Goal: Download file/media

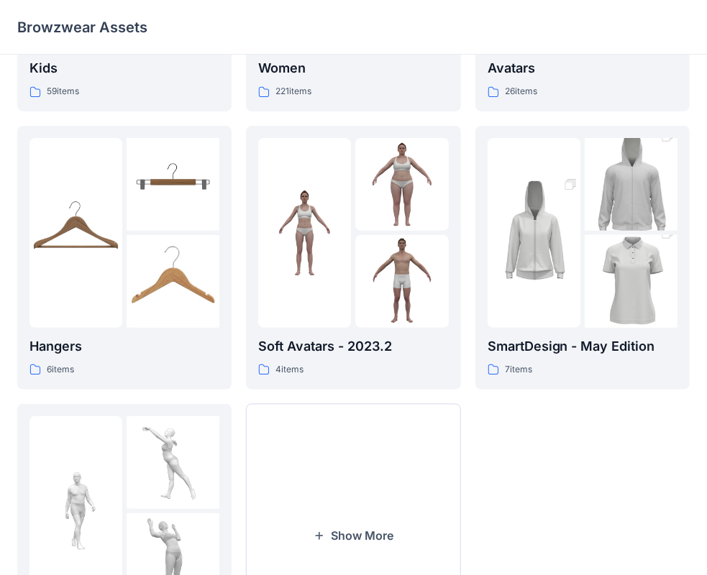
scroll to position [117, 0]
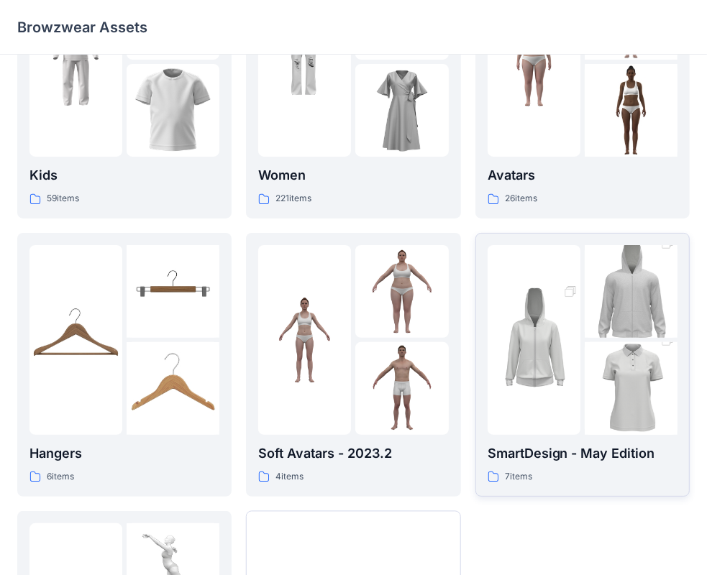
click at [530, 386] on img at bounding box center [534, 340] width 93 height 140
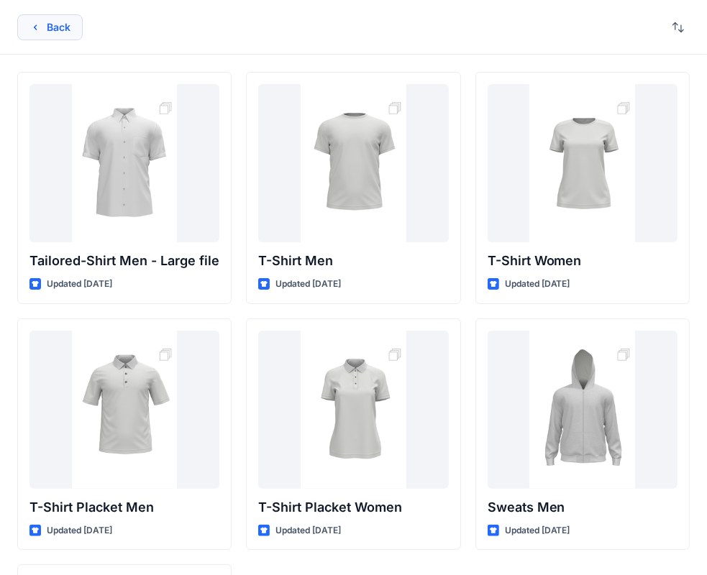
click at [63, 29] on button "Back" at bounding box center [49, 27] width 65 height 26
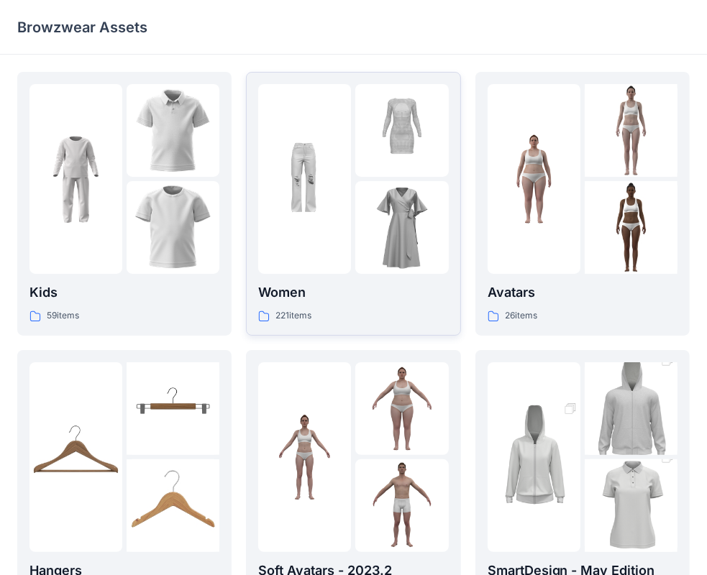
click at [315, 198] on img at bounding box center [304, 179] width 93 height 93
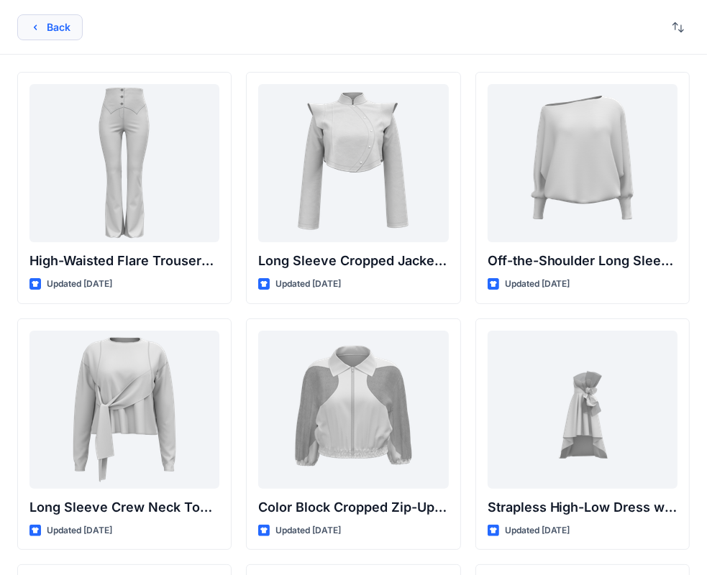
click at [65, 29] on button "Back" at bounding box center [49, 27] width 65 height 26
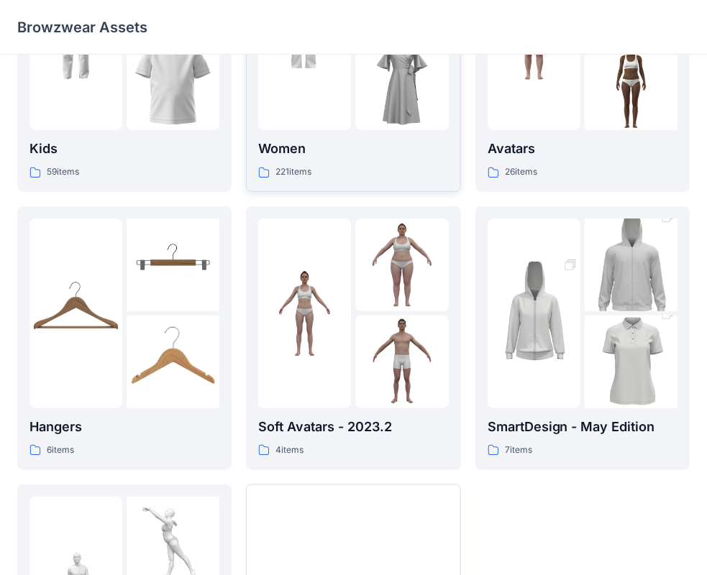
scroll to position [240, 0]
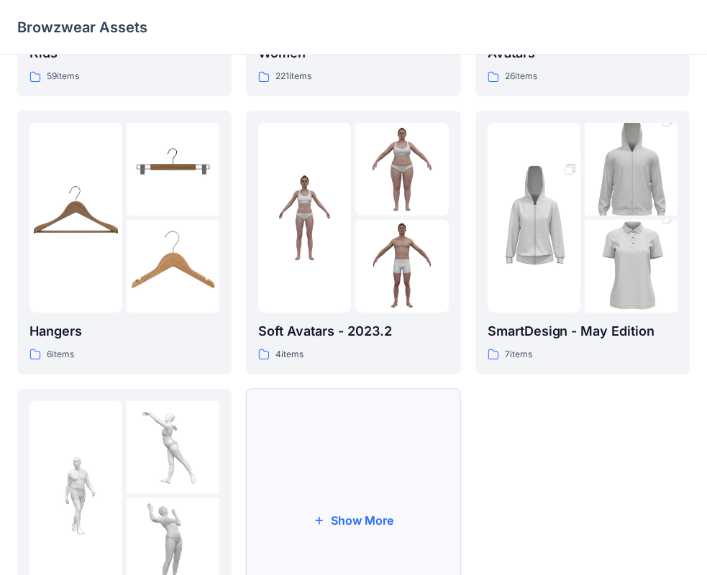
click at [361, 519] on button "Show More" at bounding box center [353, 521] width 214 height 264
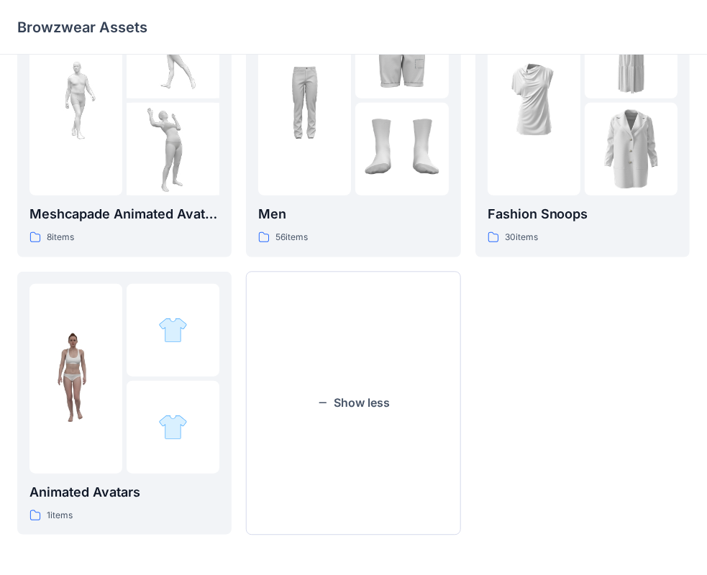
scroll to position [516, 0]
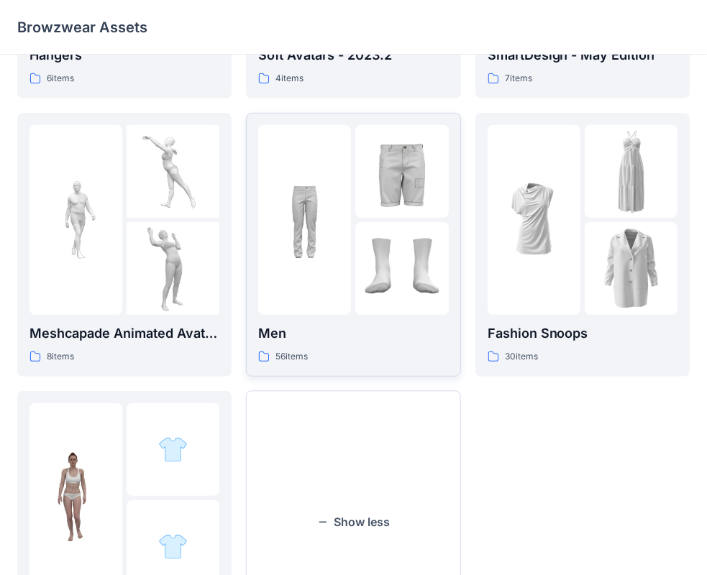
click at [357, 219] on div at bounding box center [401, 220] width 93 height 190
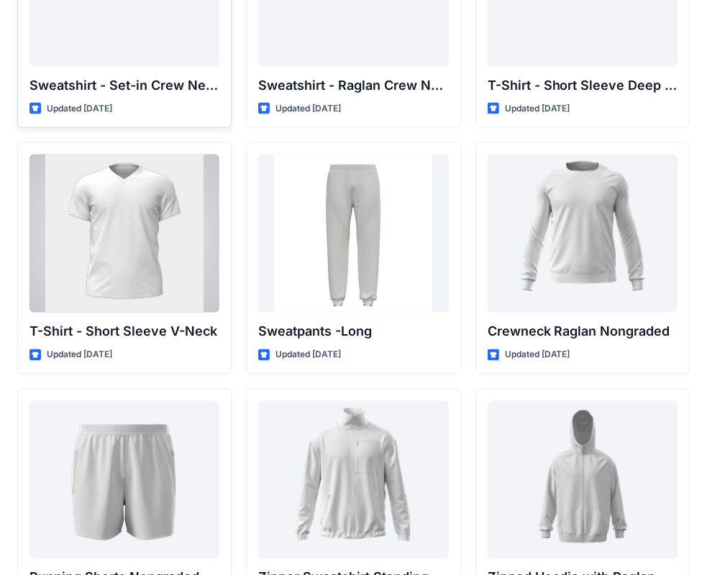
scroll to position [1254, 0]
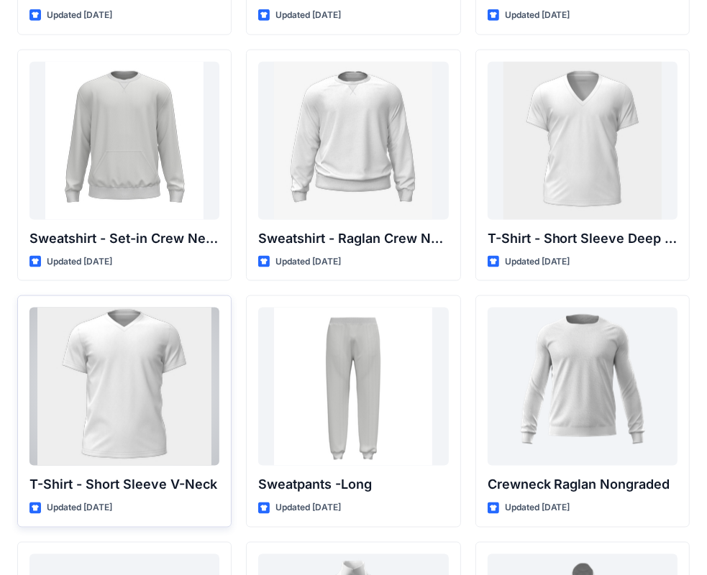
click at [152, 350] on div at bounding box center [124, 387] width 190 height 158
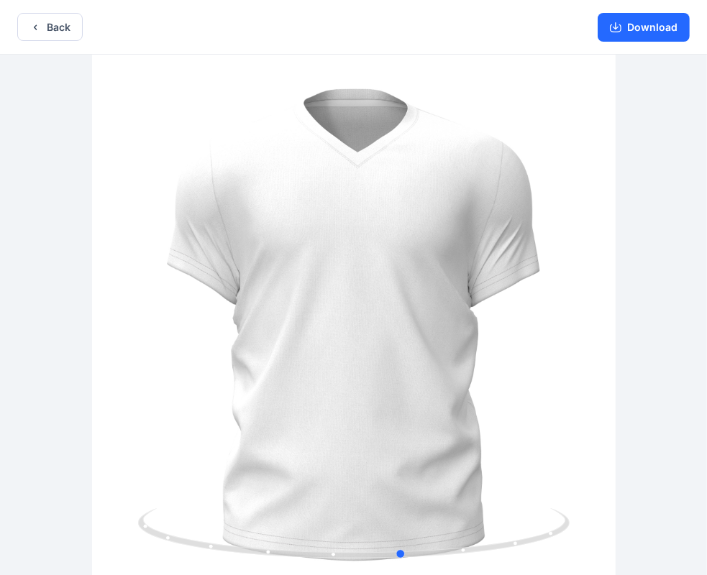
drag, startPoint x: 524, startPoint y: 365, endPoint x: 406, endPoint y: 220, distance: 186.1
click at [163, 351] on div at bounding box center [353, 317] width 707 height 524
click at [643, 31] on button "Download" at bounding box center [644, 27] width 92 height 29
